Goal: Task Accomplishment & Management: Use online tool/utility

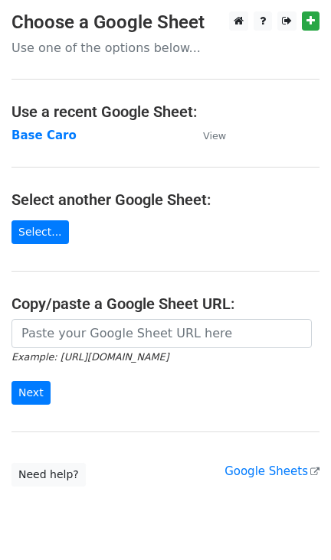
click at [34, 236] on link "Select..." at bounding box center [39, 233] width 57 height 24
click at [28, 134] on strong "Base Caro" at bounding box center [43, 136] width 65 height 14
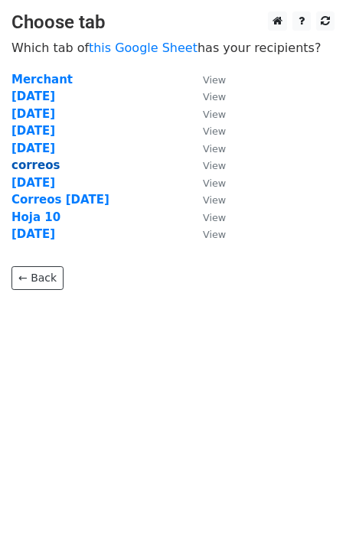
click at [38, 161] on strong "correos" at bounding box center [35, 165] width 48 height 14
